Goal: Task Accomplishment & Management: Manage account settings

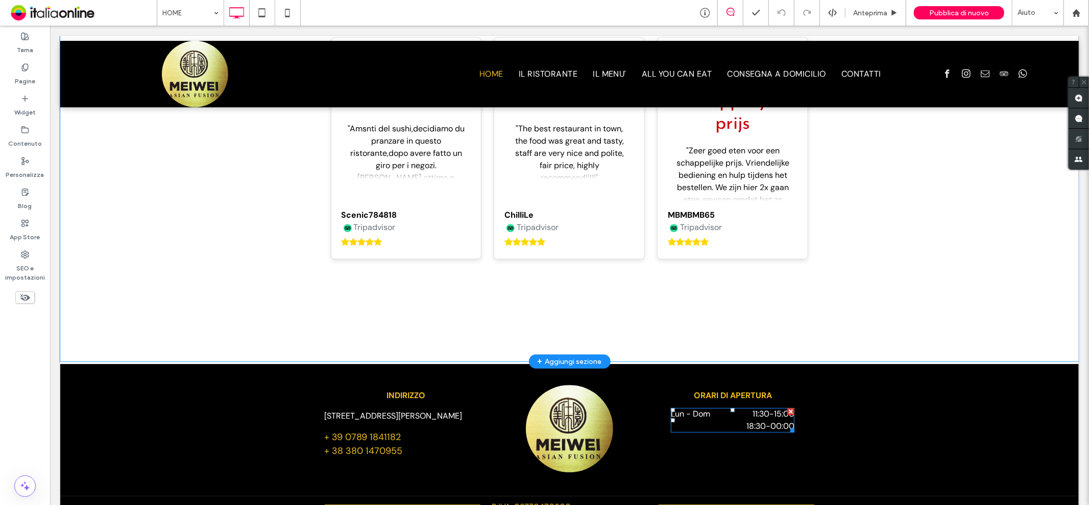
scroll to position [2366, 0]
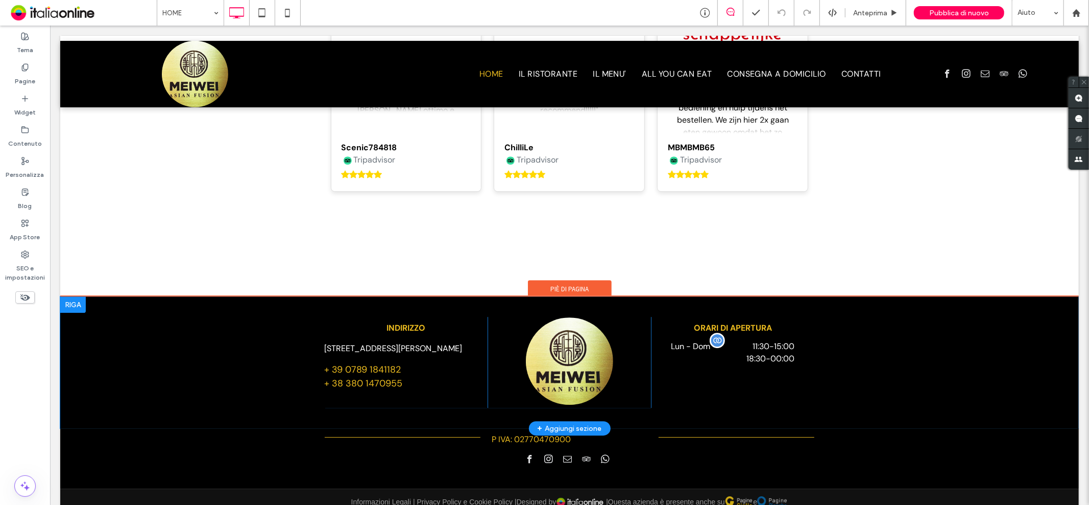
click at [751, 340] on span "11:30 - 15:00" at bounding box center [758, 346] width 73 height 12
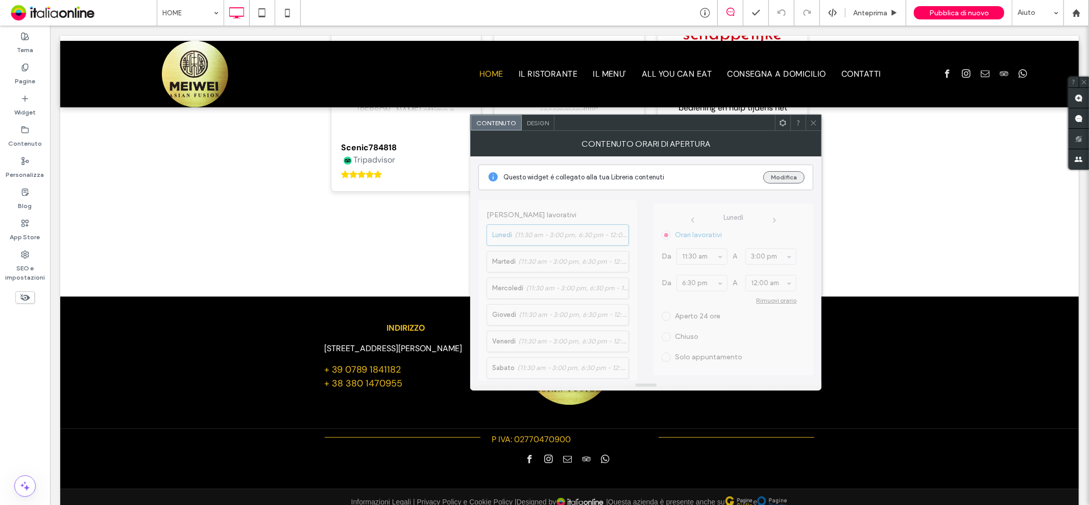
click at [782, 175] on button "Modifica" at bounding box center [783, 177] width 41 height 12
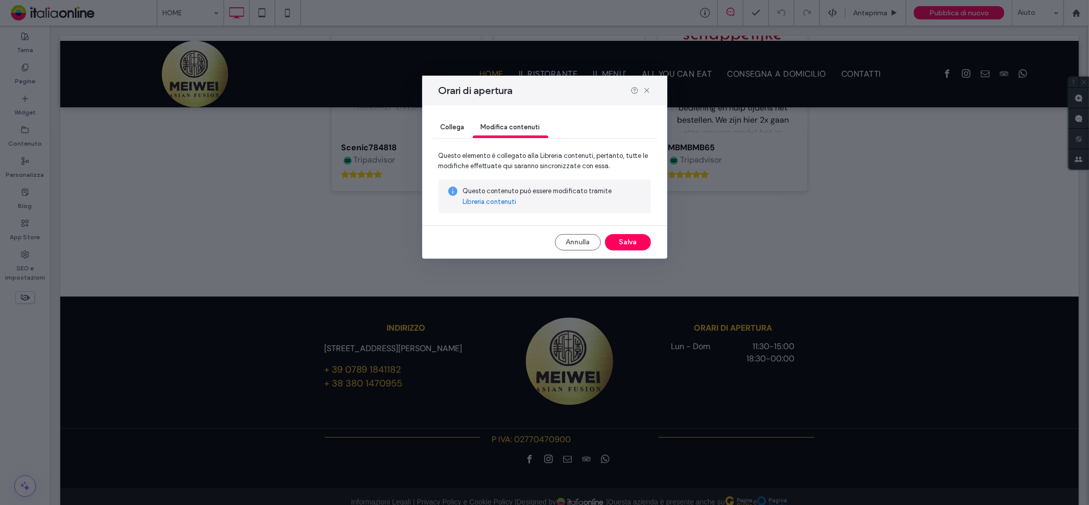
click at [488, 206] on link "Libreria contenuti" at bounding box center [490, 202] width 54 height 10
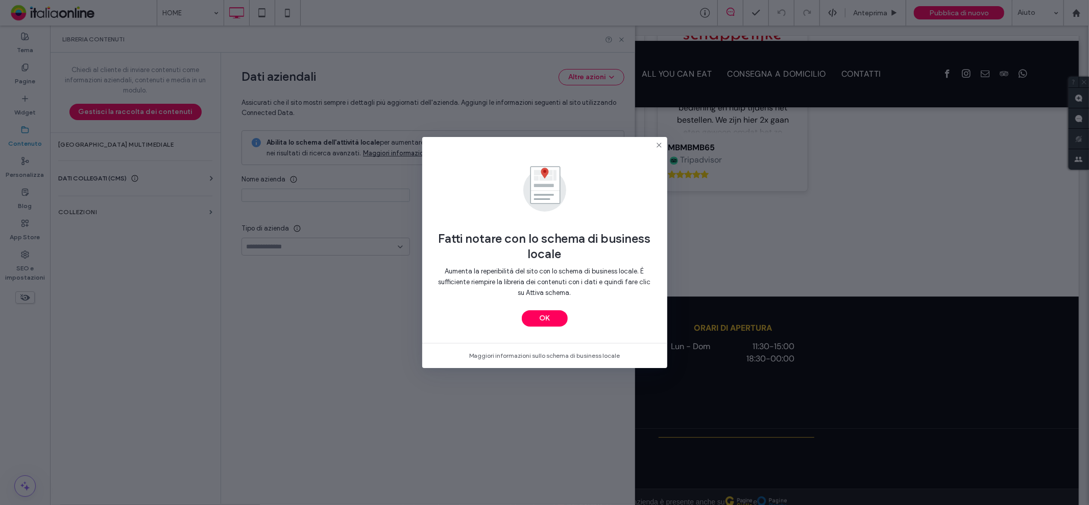
type input "**********"
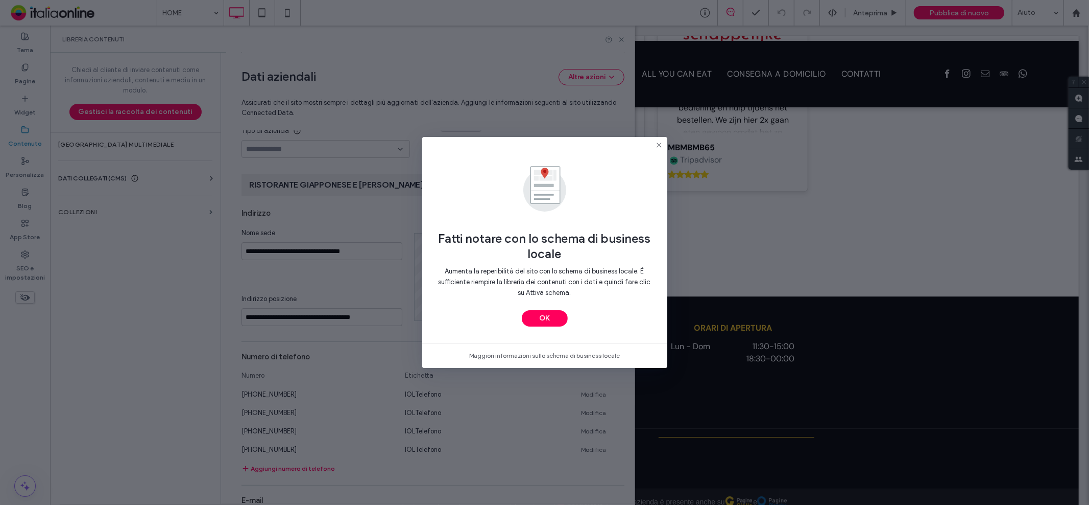
scroll to position [98, 0]
click at [560, 330] on div "Fatti notare con lo schema di business locale Aumenta la reperibilità del sito …" at bounding box center [544, 240] width 245 height 206
click at [547, 313] on button "OK" at bounding box center [545, 318] width 46 height 16
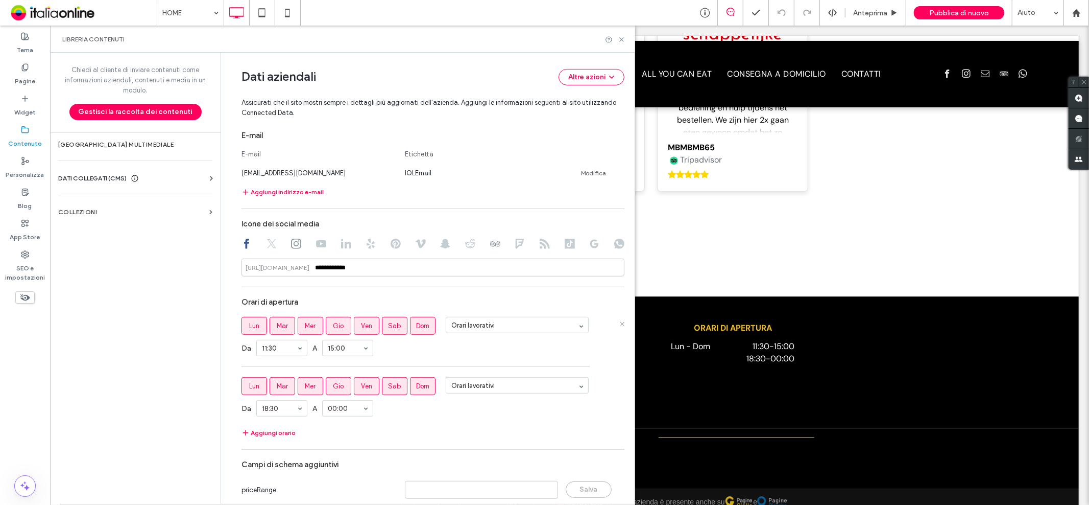
scroll to position [498, 0]
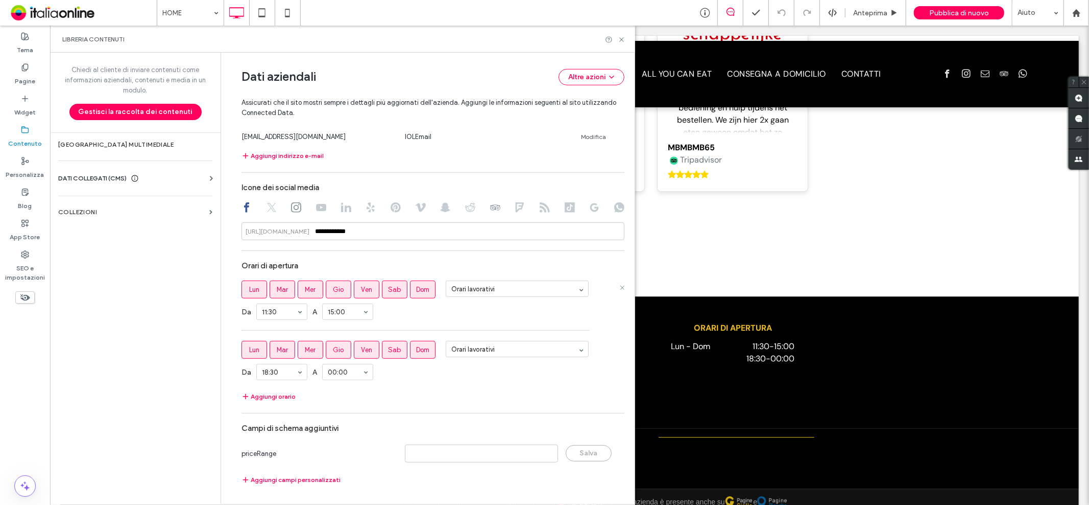
click at [305, 293] on span "Mer" at bounding box center [310, 289] width 11 height 10
click at [306, 345] on span "Mer" at bounding box center [310, 350] width 11 height 10
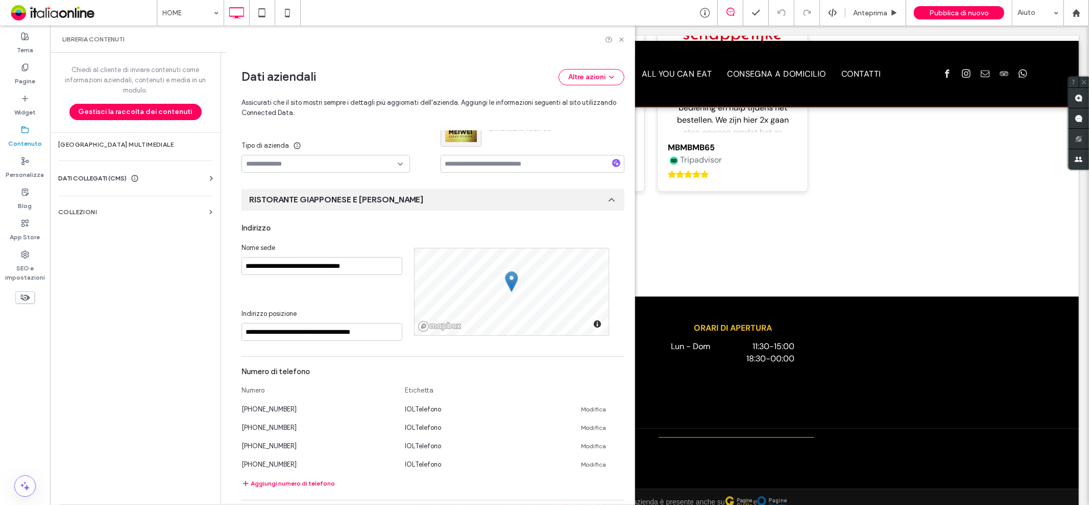
scroll to position [0, 0]
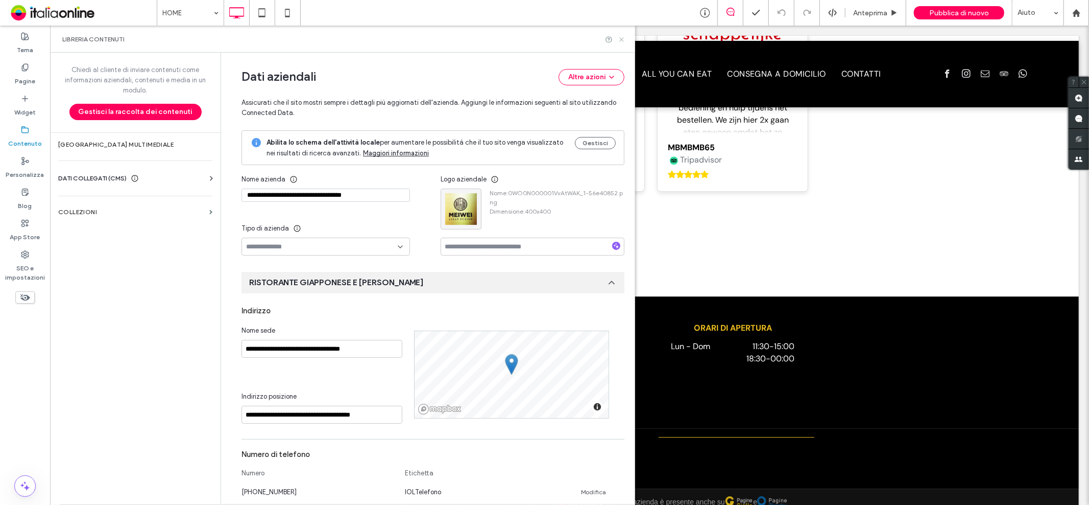
click at [620, 38] on icon at bounding box center [622, 40] width 8 height 8
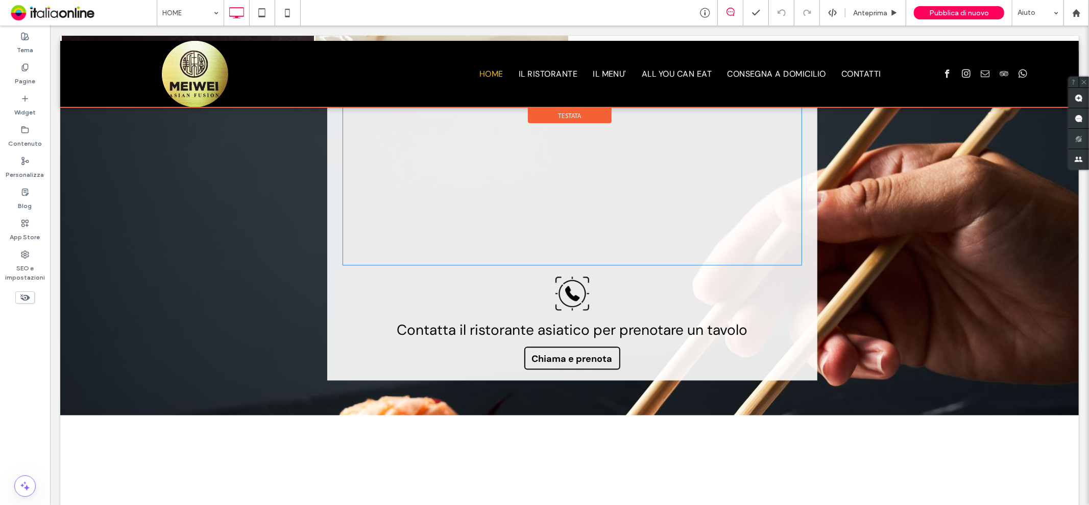
scroll to position [1747, 0]
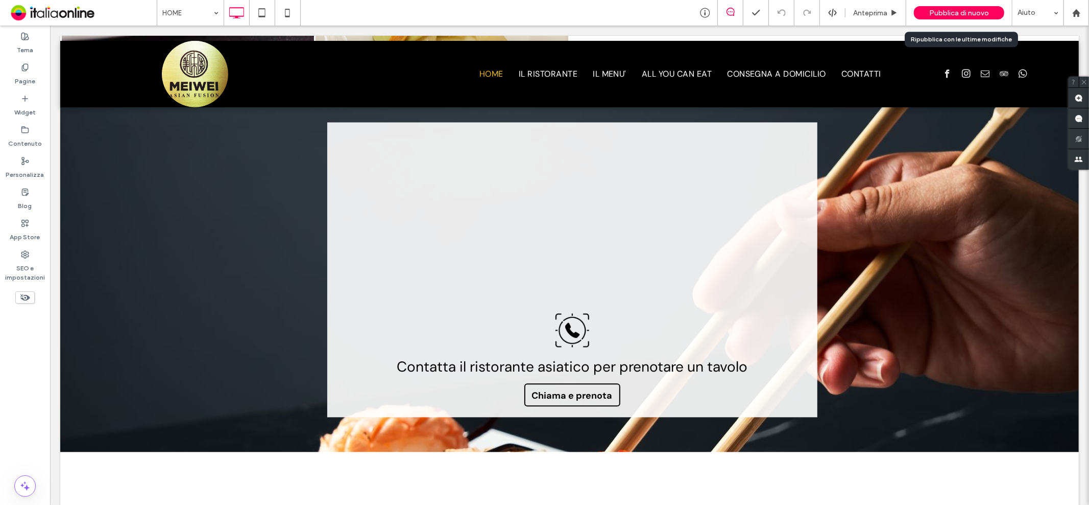
click at [964, 6] on div "Pubblica di nuovo" at bounding box center [959, 12] width 90 height 13
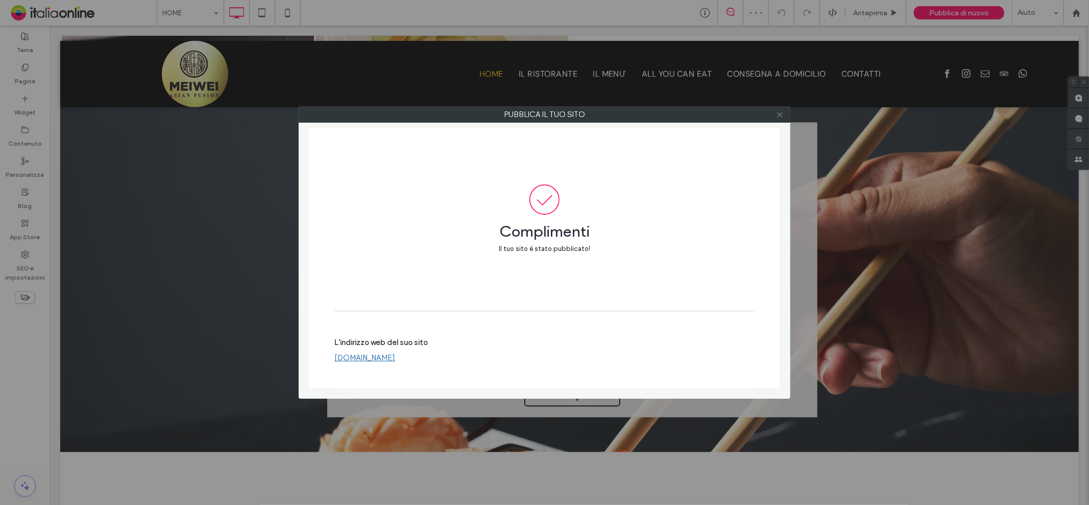
click at [782, 113] on use at bounding box center [779, 114] width 5 height 5
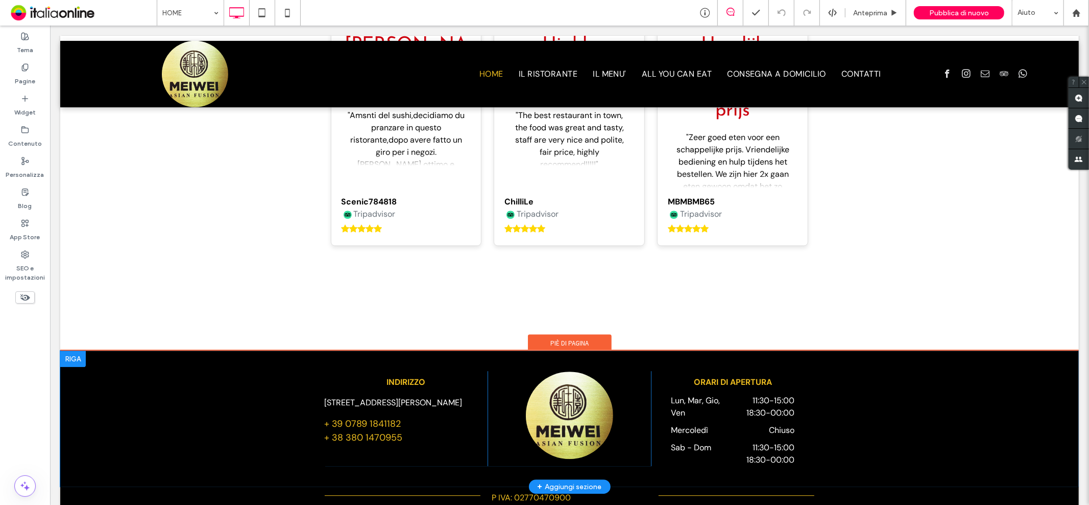
scroll to position [2371, 0]
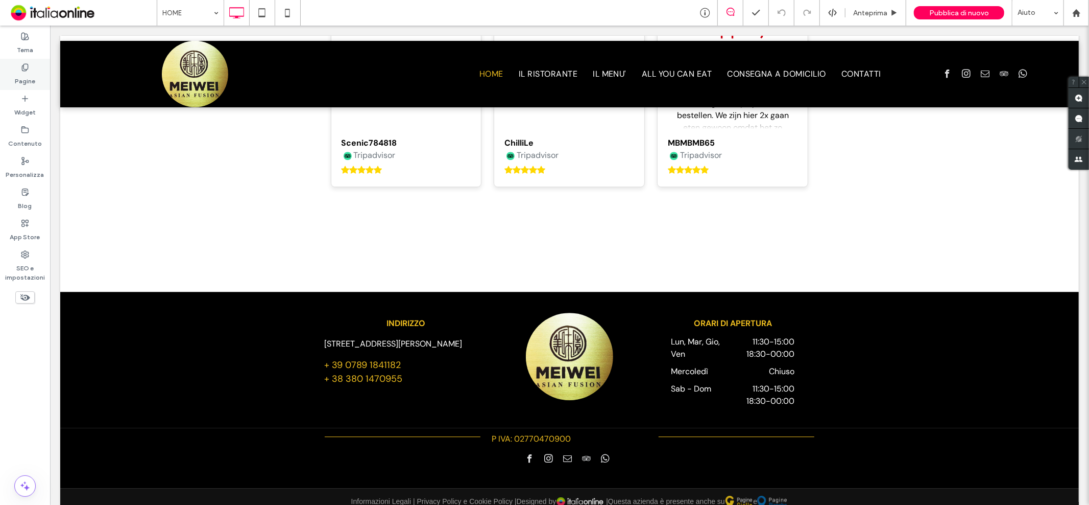
click at [23, 77] on label "Pagine" at bounding box center [25, 78] width 20 height 14
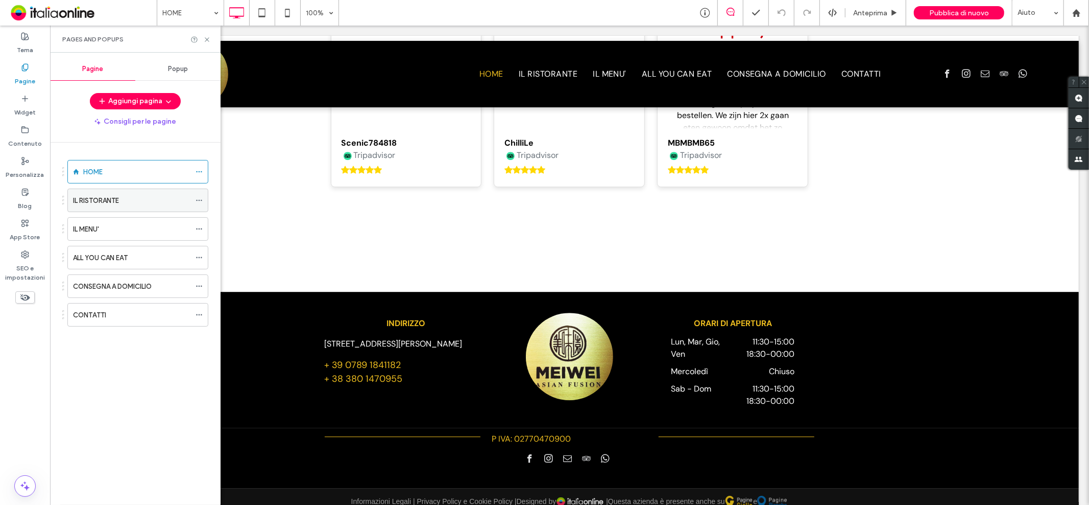
click at [125, 205] on div "IL RISTORANTE" at bounding box center [131, 200] width 117 height 11
click at [208, 37] on use at bounding box center [207, 39] width 4 height 4
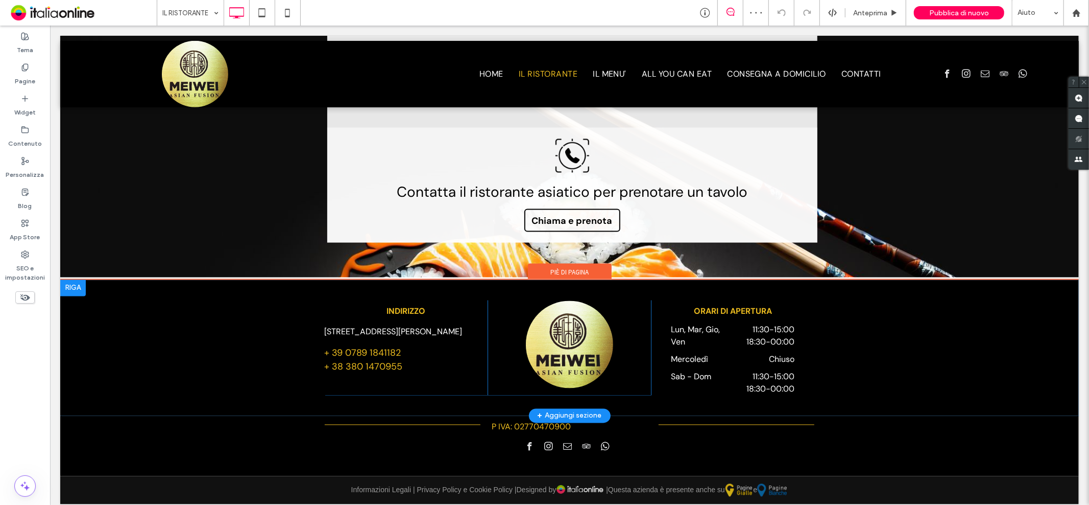
scroll to position [1493, 0]
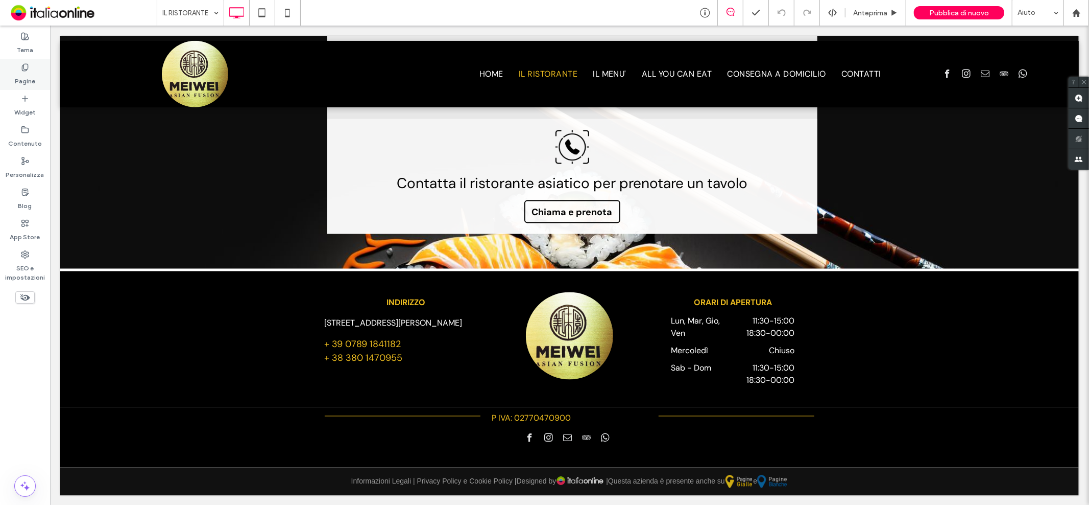
click at [22, 73] on label "Pagine" at bounding box center [25, 78] width 20 height 14
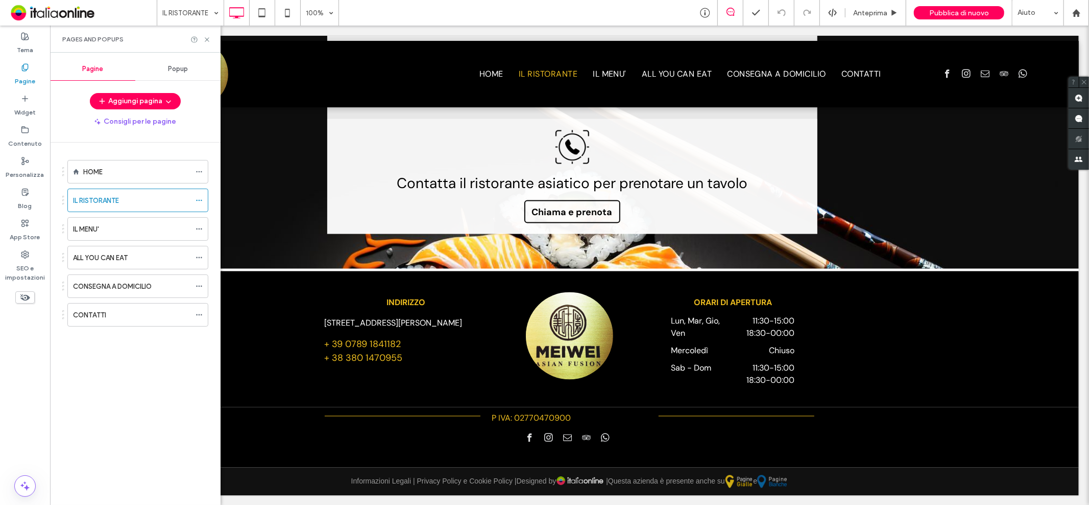
drag, startPoint x: 157, startPoint y: 312, endPoint x: 157, endPoint y: 290, distance: 22.0
click at [157, 312] on div "CONTATTI" at bounding box center [131, 314] width 117 height 11
click at [209, 41] on icon at bounding box center [207, 40] width 8 height 8
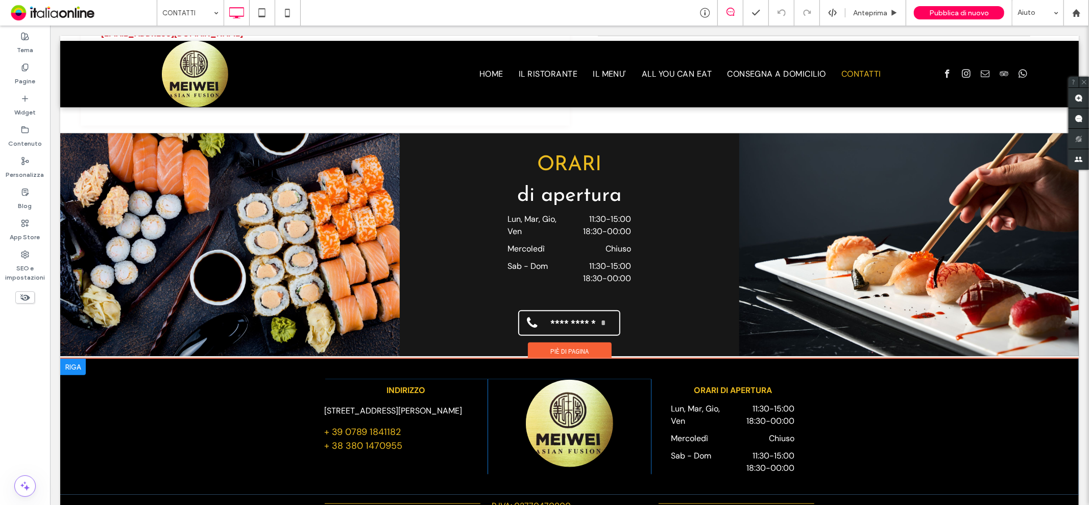
scroll to position [783, 0]
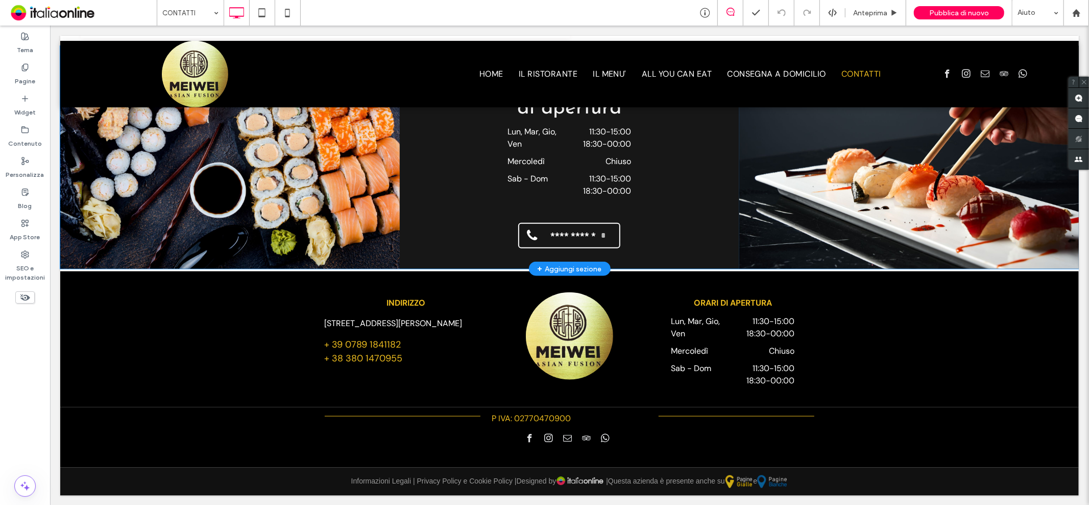
click at [253, 184] on div "Click To Paste" at bounding box center [230, 156] width 340 height 223
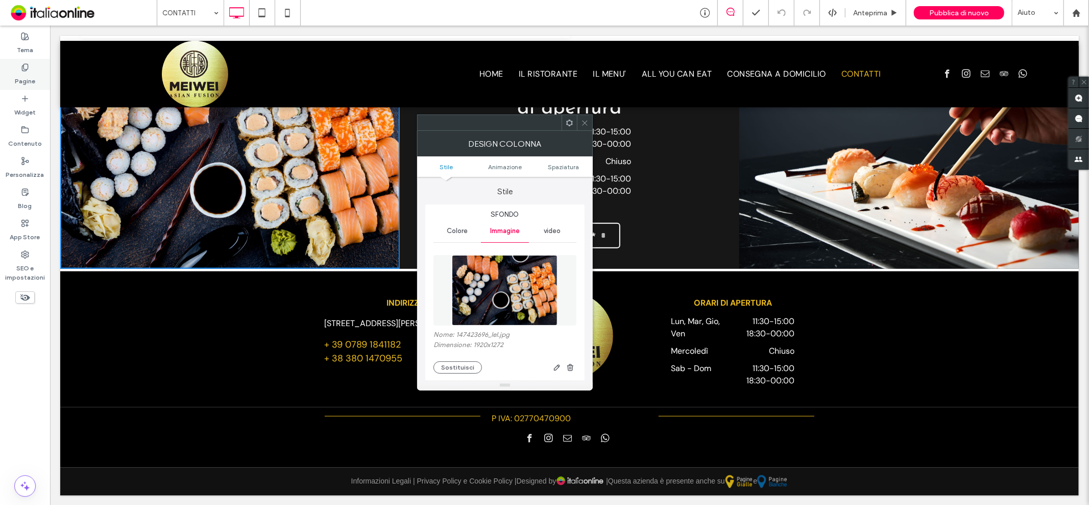
click at [31, 71] on label "Pagine" at bounding box center [25, 78] width 20 height 14
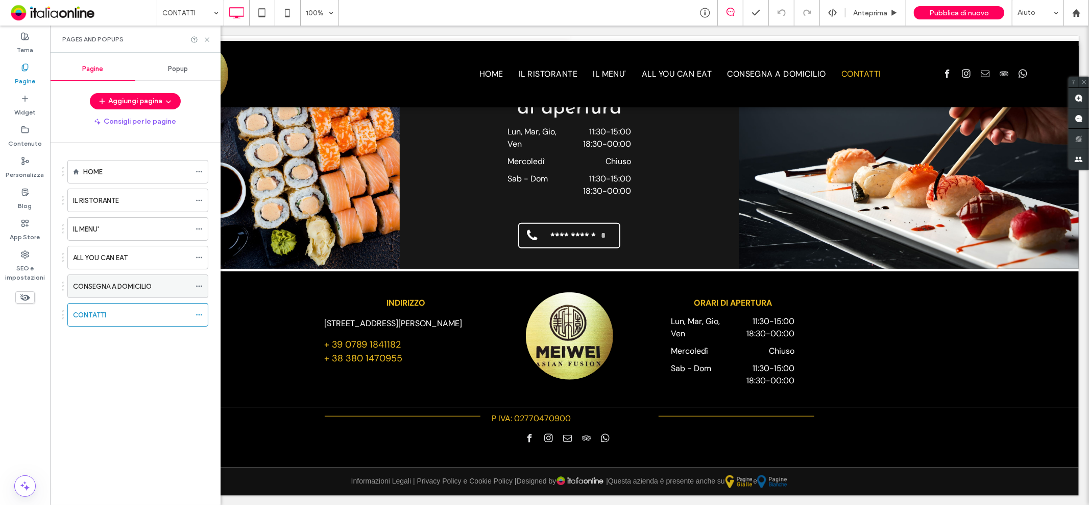
click at [139, 284] on label "CONSEGNA A DOMICILIO" at bounding box center [112, 286] width 79 height 18
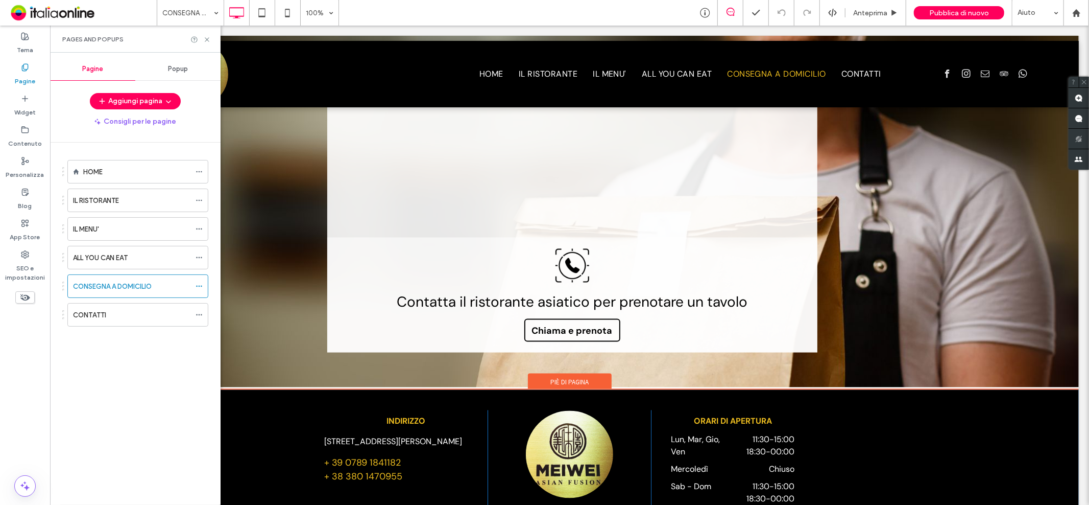
scroll to position [1389, 0]
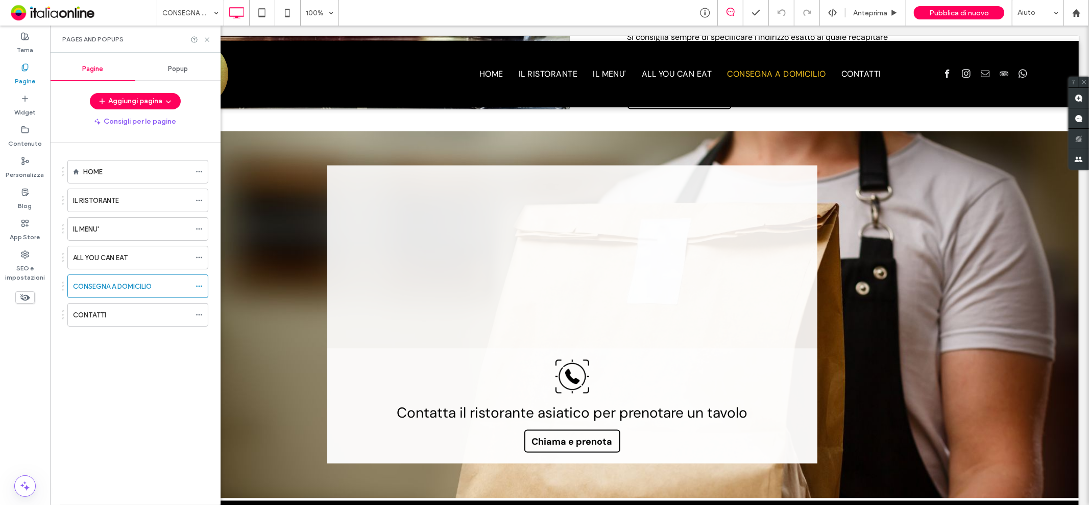
click at [99, 314] on label "CONTATTI" at bounding box center [89, 315] width 33 height 18
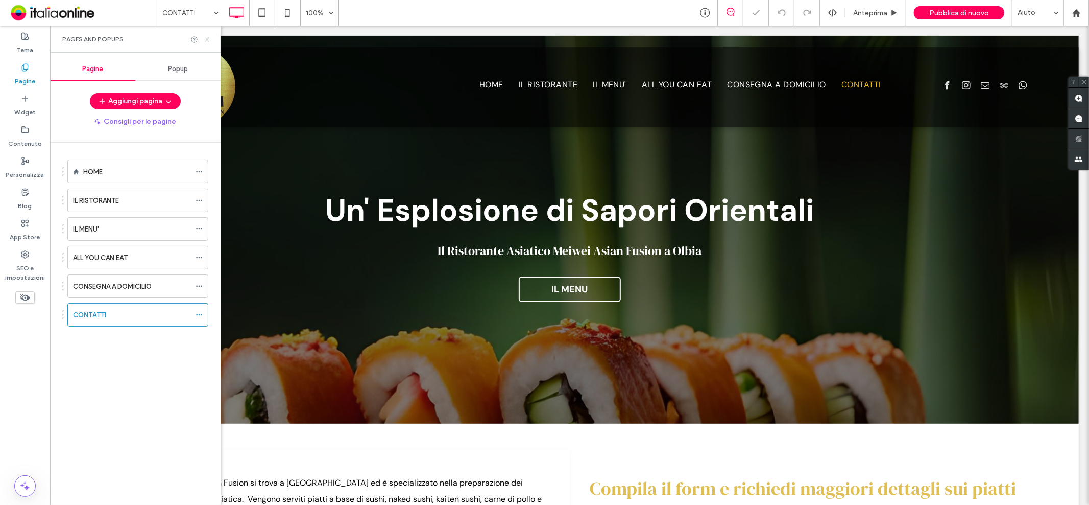
click at [203, 41] on icon at bounding box center [207, 40] width 8 height 8
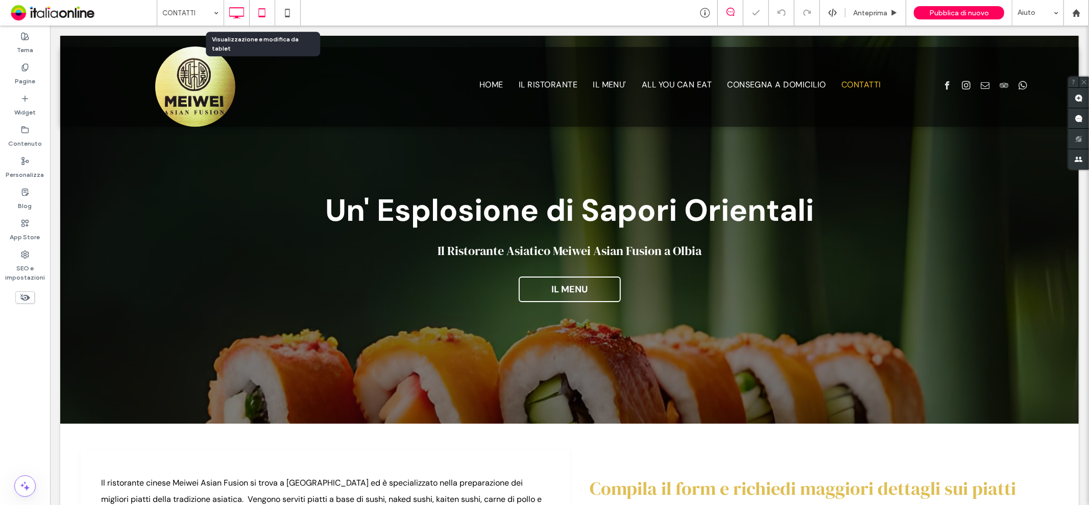
click at [253, 13] on icon at bounding box center [262, 13] width 20 height 20
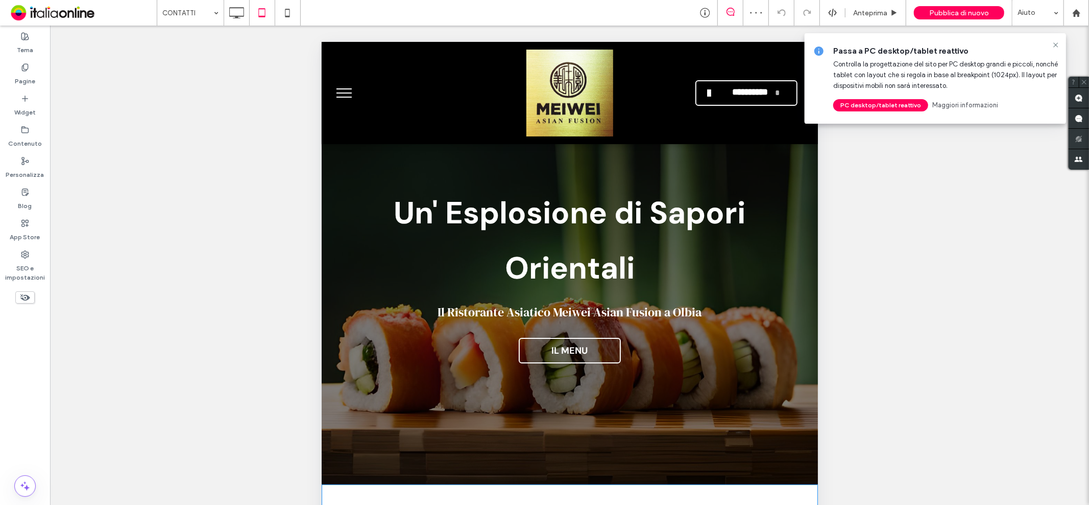
scroll to position [721, 0]
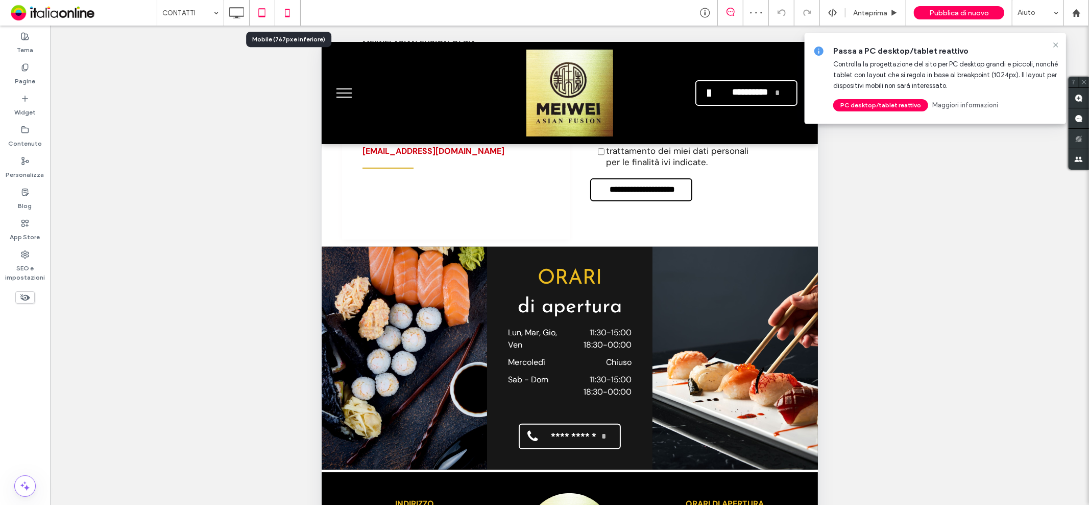
click at [290, 10] on icon at bounding box center [287, 13] width 20 height 20
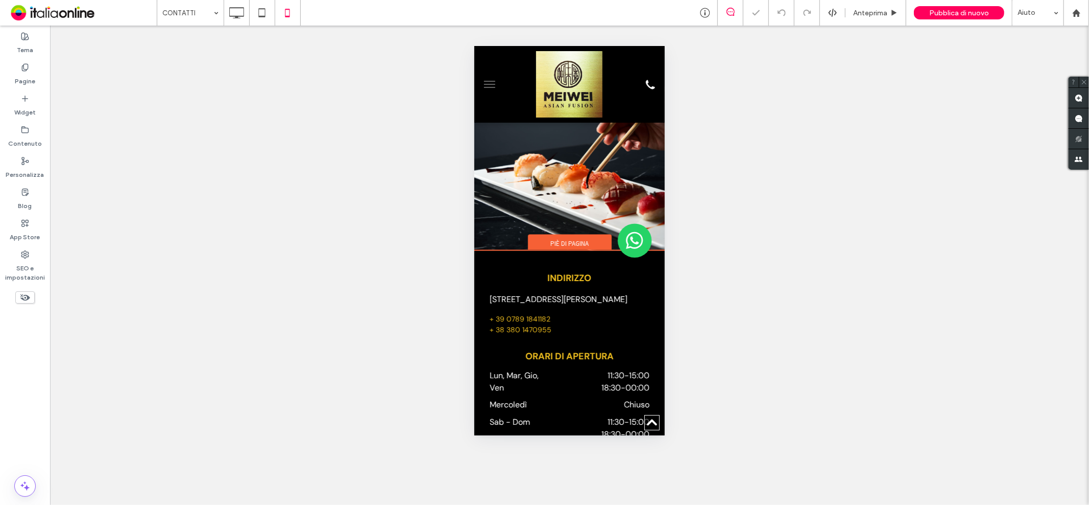
scroll to position [1430, 0]
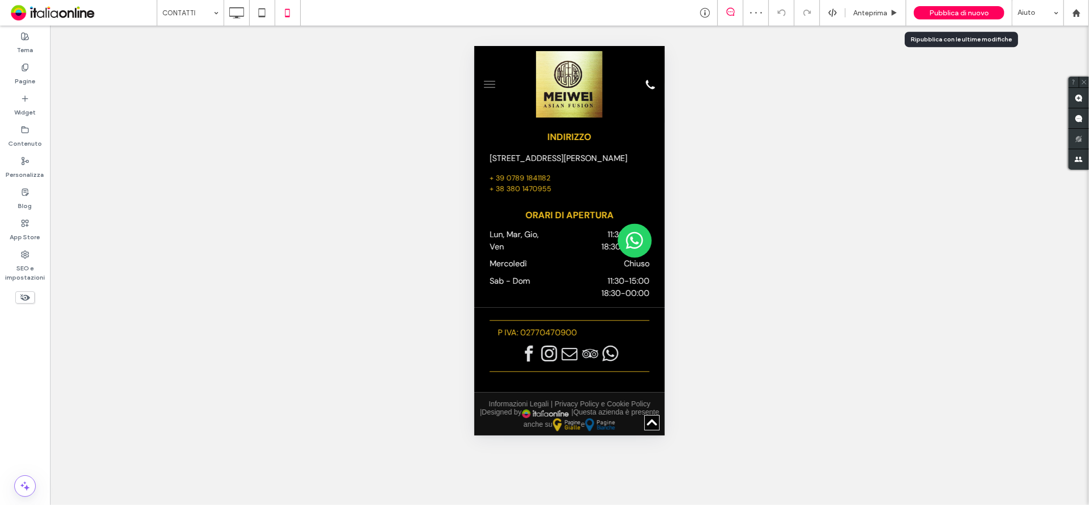
drag, startPoint x: 978, startPoint y: 16, endPoint x: 940, endPoint y: 114, distance: 105.9
click at [978, 16] on span "Pubblica di nuovo" at bounding box center [959, 13] width 60 height 9
